Goal: Use online tool/utility

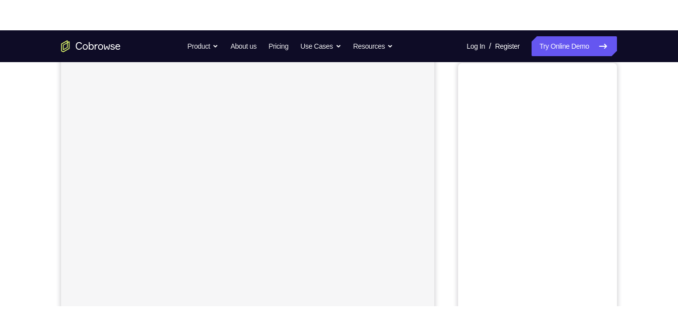
scroll to position [49, 0]
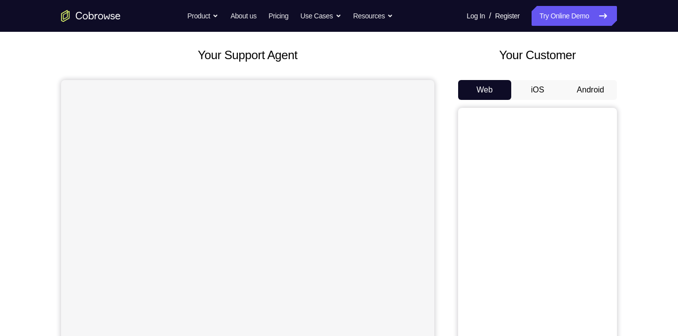
click at [609, 97] on button "Android" at bounding box center [590, 90] width 53 height 20
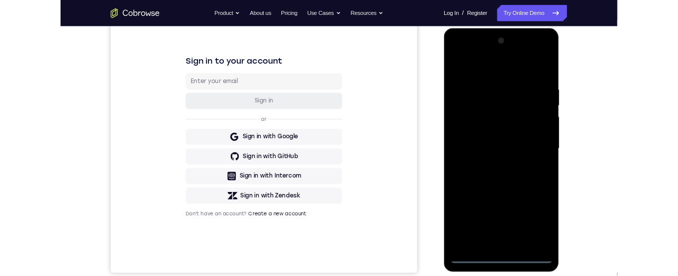
scroll to position [134, 0]
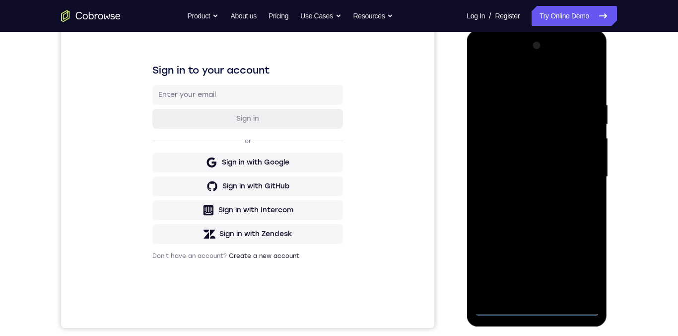
click at [537, 275] on div at bounding box center [536, 177] width 125 height 278
click at [536, 275] on div at bounding box center [536, 177] width 125 height 278
click at [579, 265] on div at bounding box center [536, 177] width 125 height 278
click at [504, 80] on div at bounding box center [536, 177] width 125 height 278
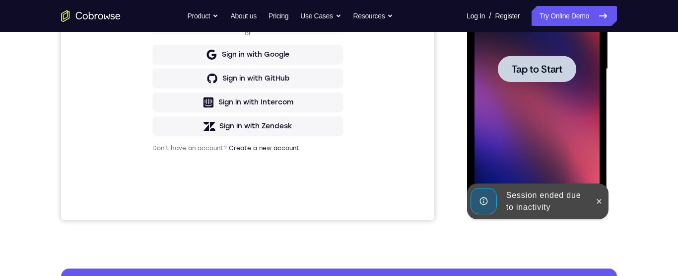
scroll to position [208, 0]
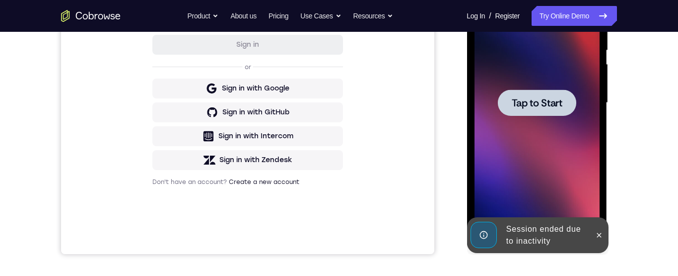
click at [553, 126] on div at bounding box center [536, 103] width 125 height 278
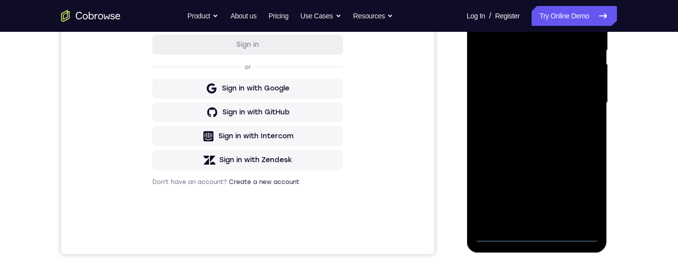
scroll to position [69, 0]
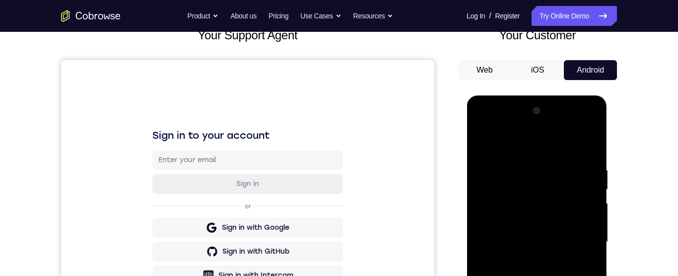
click at [537, 275] on div at bounding box center [536, 242] width 125 height 278
click at [578, 275] on div at bounding box center [536, 242] width 125 height 278
click at [511, 143] on div at bounding box center [536, 242] width 125 height 278
click at [577, 237] on div at bounding box center [536, 242] width 125 height 278
click at [526, 259] on div at bounding box center [536, 242] width 125 height 278
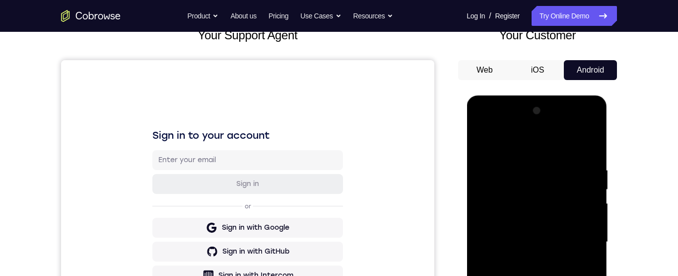
click at [533, 228] on div at bounding box center [536, 242] width 125 height 278
click at [516, 221] on div at bounding box center [536, 242] width 125 height 278
click at [543, 241] on div at bounding box center [536, 242] width 125 height 278
click at [501, 237] on div at bounding box center [536, 242] width 125 height 278
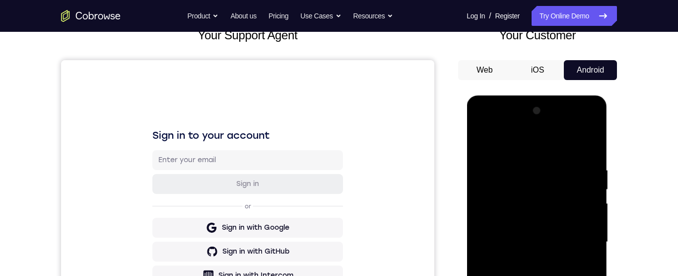
click at [505, 275] on div at bounding box center [536, 242] width 125 height 278
click at [521, 275] on div at bounding box center [536, 242] width 125 height 278
click at [524, 275] on div at bounding box center [536, 242] width 125 height 278
click at [545, 275] on div at bounding box center [536, 242] width 125 height 278
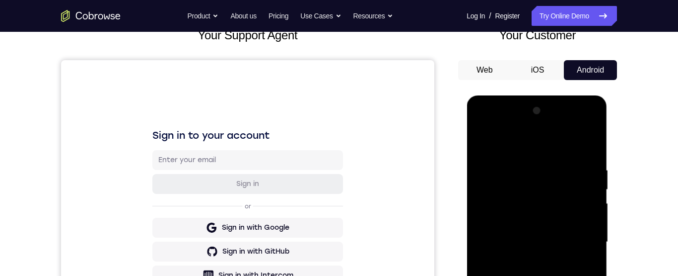
click at [549, 275] on div at bounding box center [536, 242] width 125 height 278
click at [567, 275] on div at bounding box center [536, 242] width 125 height 278
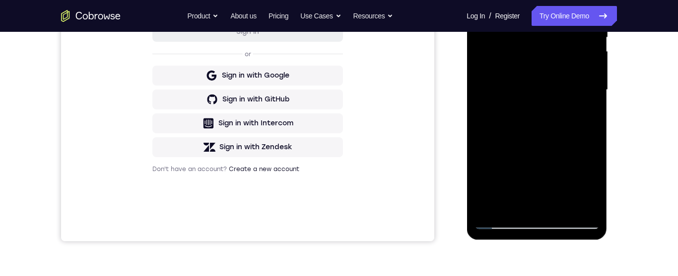
click at [565, 126] on div at bounding box center [536, 90] width 125 height 278
click at [563, 126] on div at bounding box center [536, 90] width 125 height 278
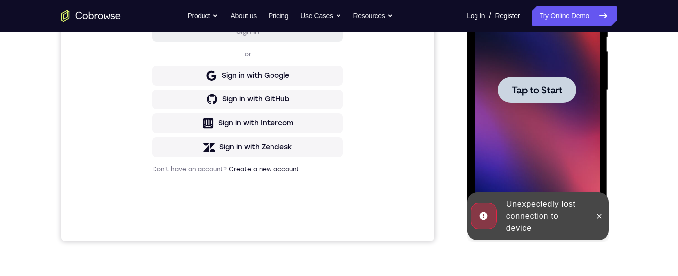
scroll to position [252, 0]
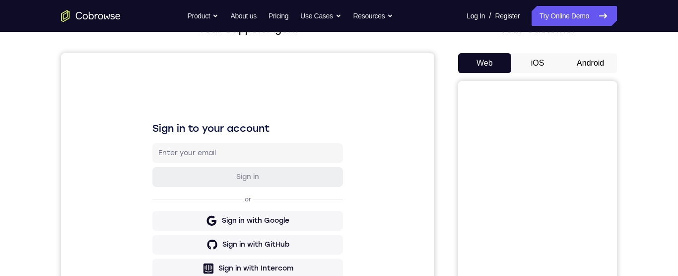
click at [591, 59] on button "Android" at bounding box center [590, 63] width 53 height 20
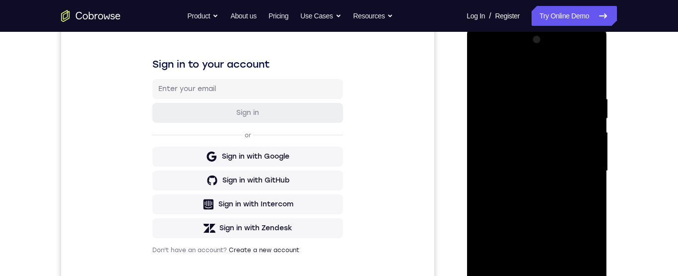
click at [537, 275] on div at bounding box center [536, 171] width 125 height 278
click at [580, 254] on div at bounding box center [536, 171] width 125 height 278
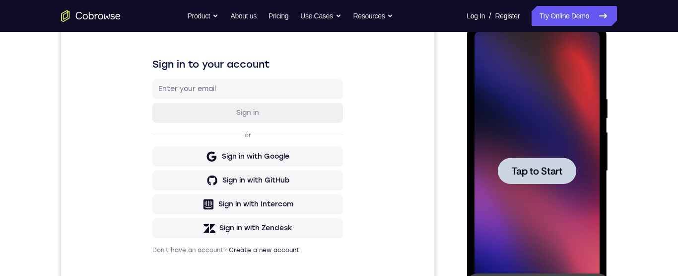
scroll to position [214, 0]
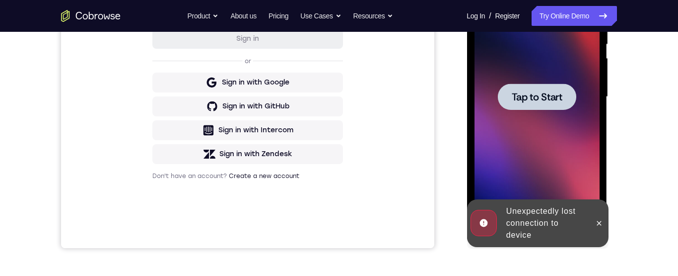
click at [545, 92] on span "Tap to Start" at bounding box center [537, 97] width 51 height 10
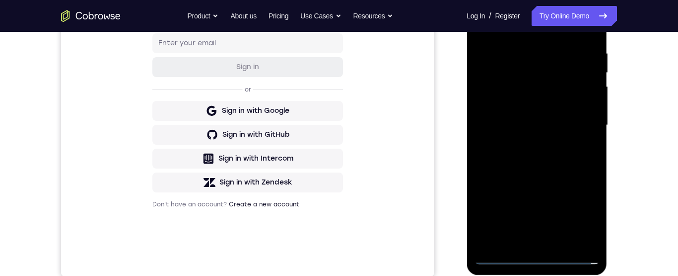
scroll to position [134, 0]
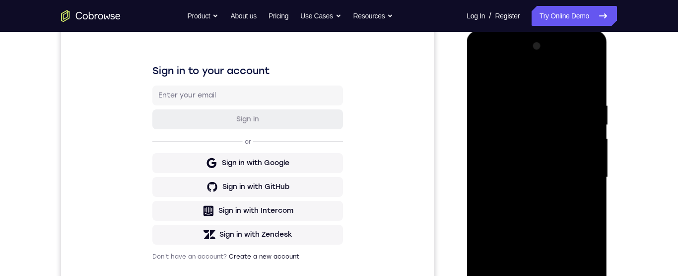
click at [538, 275] on div at bounding box center [536, 177] width 125 height 278
click at [578, 264] on div at bounding box center [536, 177] width 125 height 278
click at [514, 80] on div at bounding box center [536, 177] width 125 height 278
click at [578, 170] on div at bounding box center [536, 177] width 125 height 278
click at [526, 196] on div at bounding box center [536, 177] width 125 height 278
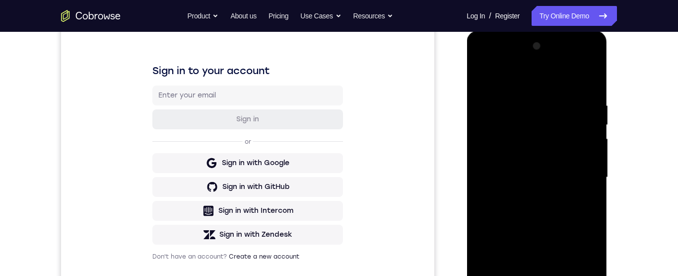
click at [514, 168] on div at bounding box center [536, 177] width 125 height 278
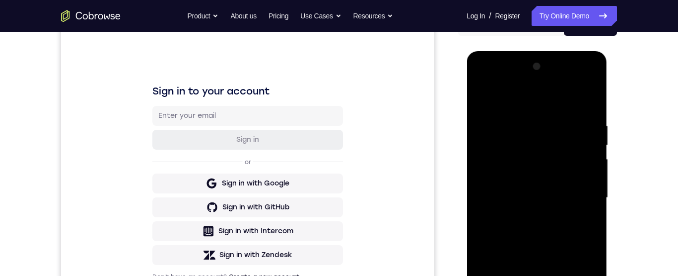
click at [529, 177] on div at bounding box center [536, 198] width 125 height 278
click at [525, 197] on div at bounding box center [536, 198] width 125 height 278
click at [586, 211] on div at bounding box center [536, 198] width 125 height 278
click at [500, 193] on div at bounding box center [536, 198] width 125 height 278
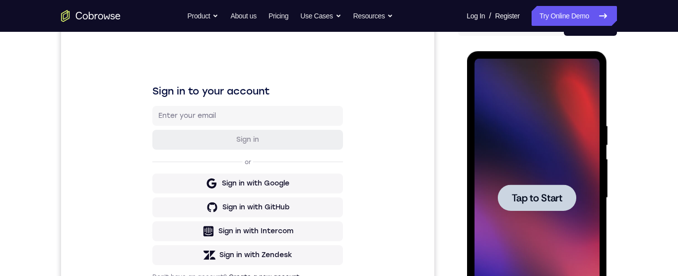
scroll to position [232, 0]
